Goal: Use online tool/utility: Utilize a website feature to perform a specific function

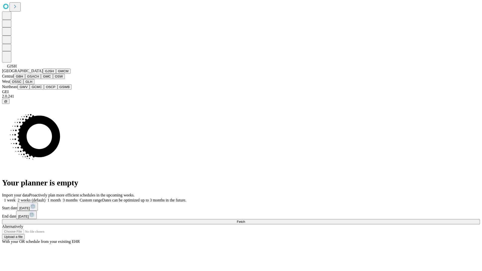
click at [43, 74] on button "GJSH" at bounding box center [49, 70] width 13 height 5
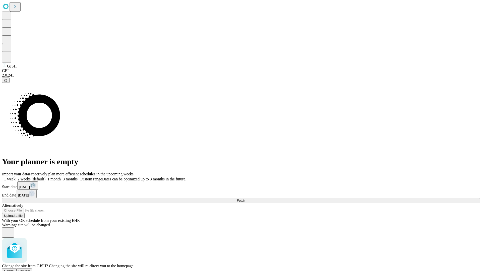
click at [30, 269] on span "Confirm" at bounding box center [25, 271] width 12 height 4
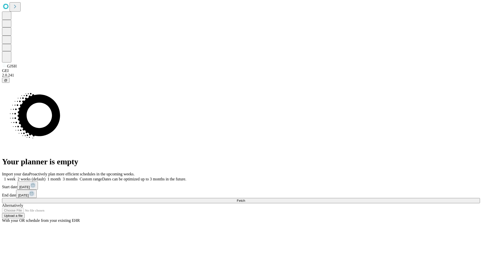
click at [16, 177] on label "1 week" at bounding box center [9, 179] width 14 height 4
click at [245, 199] on span "Fetch" at bounding box center [241, 201] width 8 height 4
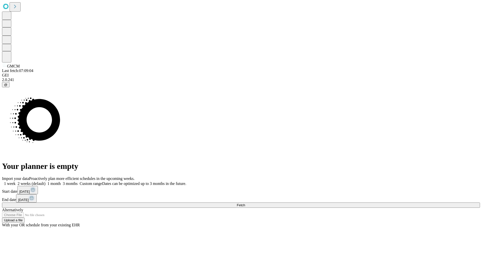
click at [245, 203] on span "Fetch" at bounding box center [241, 205] width 8 height 4
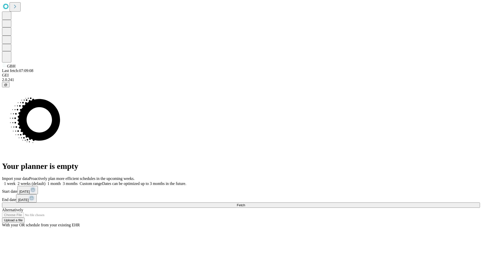
click at [16, 181] on label "1 week" at bounding box center [9, 183] width 14 height 4
click at [245, 203] on span "Fetch" at bounding box center [241, 205] width 8 height 4
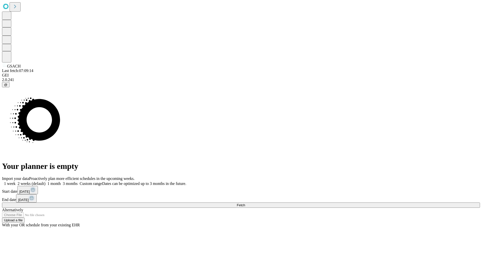
click at [16, 181] on label "1 week" at bounding box center [9, 183] width 14 height 4
click at [245, 203] on span "Fetch" at bounding box center [241, 205] width 8 height 4
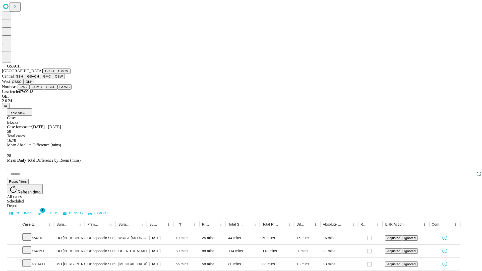
click at [41, 79] on button "GMC" at bounding box center [47, 76] width 12 height 5
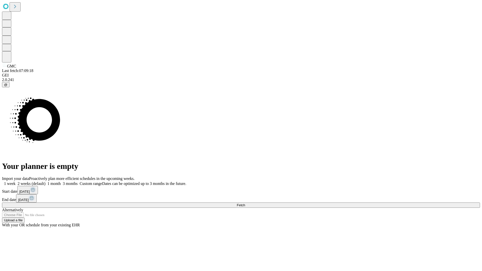
click at [16, 181] on label "1 week" at bounding box center [9, 183] width 14 height 4
click at [245, 203] on span "Fetch" at bounding box center [241, 205] width 8 height 4
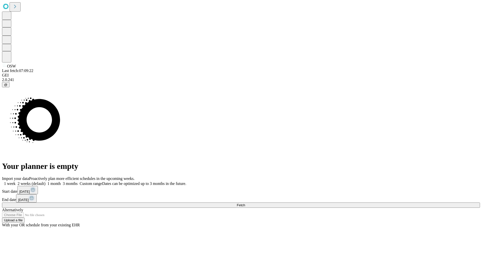
click at [16, 181] on label "1 week" at bounding box center [9, 183] width 14 height 4
click at [245, 203] on span "Fetch" at bounding box center [241, 205] width 8 height 4
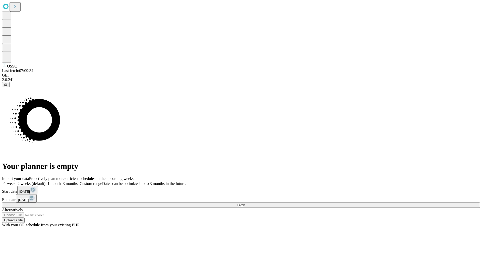
click at [16, 181] on label "1 week" at bounding box center [9, 183] width 14 height 4
click at [245, 203] on span "Fetch" at bounding box center [241, 205] width 8 height 4
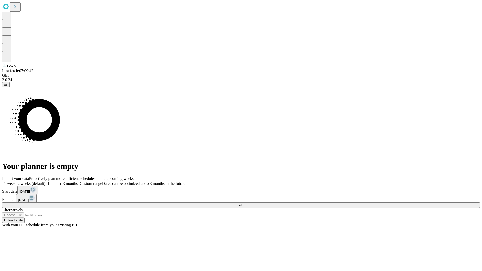
click at [16, 181] on label "1 week" at bounding box center [9, 183] width 14 height 4
click at [245, 203] on span "Fetch" at bounding box center [241, 205] width 8 height 4
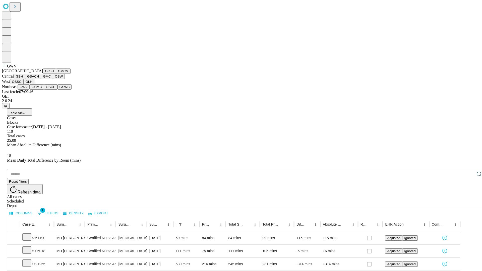
click at [39, 90] on button "GCMC" at bounding box center [37, 86] width 14 height 5
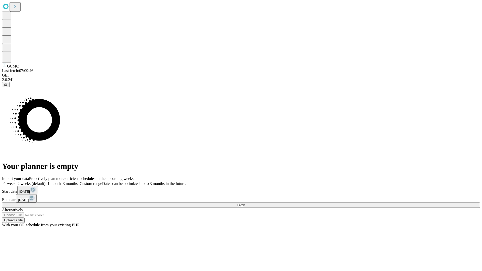
click at [16, 181] on label "1 week" at bounding box center [9, 183] width 14 height 4
click at [245, 203] on span "Fetch" at bounding box center [241, 205] width 8 height 4
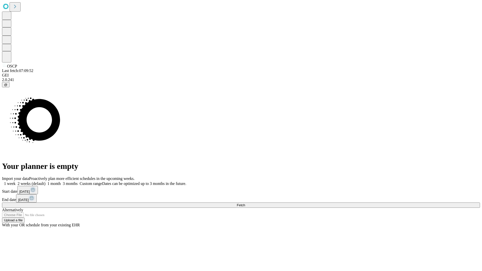
click at [245, 203] on span "Fetch" at bounding box center [241, 205] width 8 height 4
